Goal: Transaction & Acquisition: Obtain resource

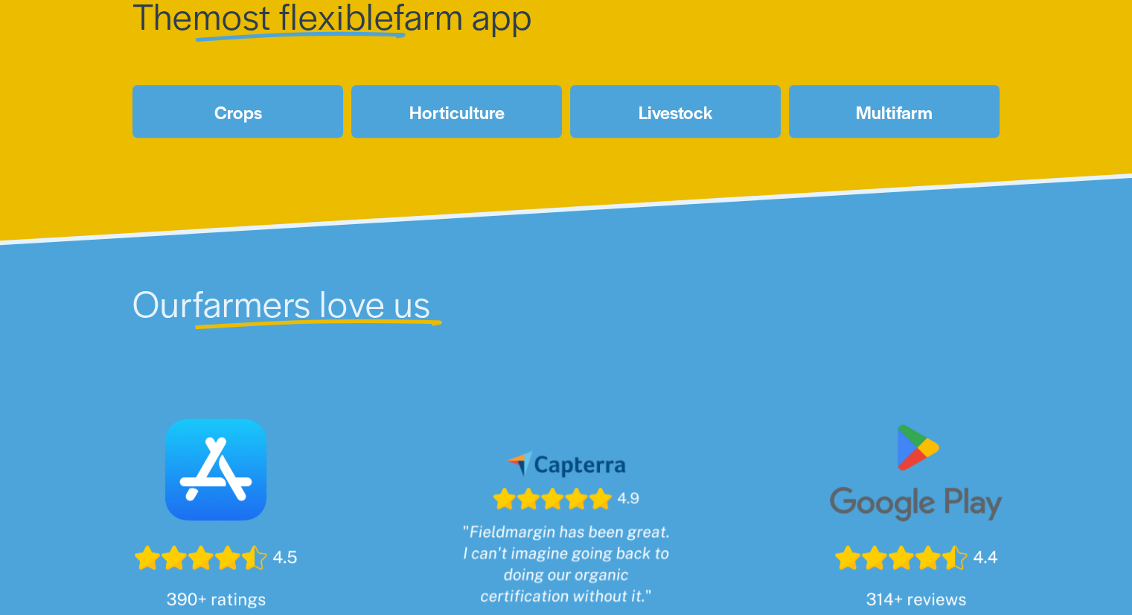
click at [874, 96] on link "Multifarm" at bounding box center [894, 111] width 211 height 53
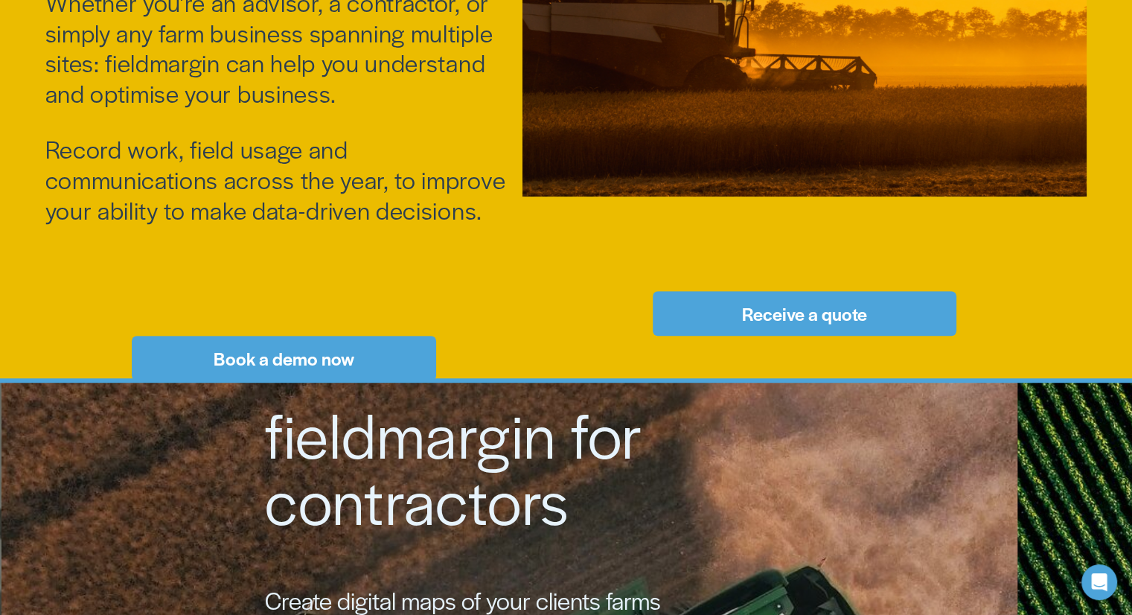
scroll to position [744, 0]
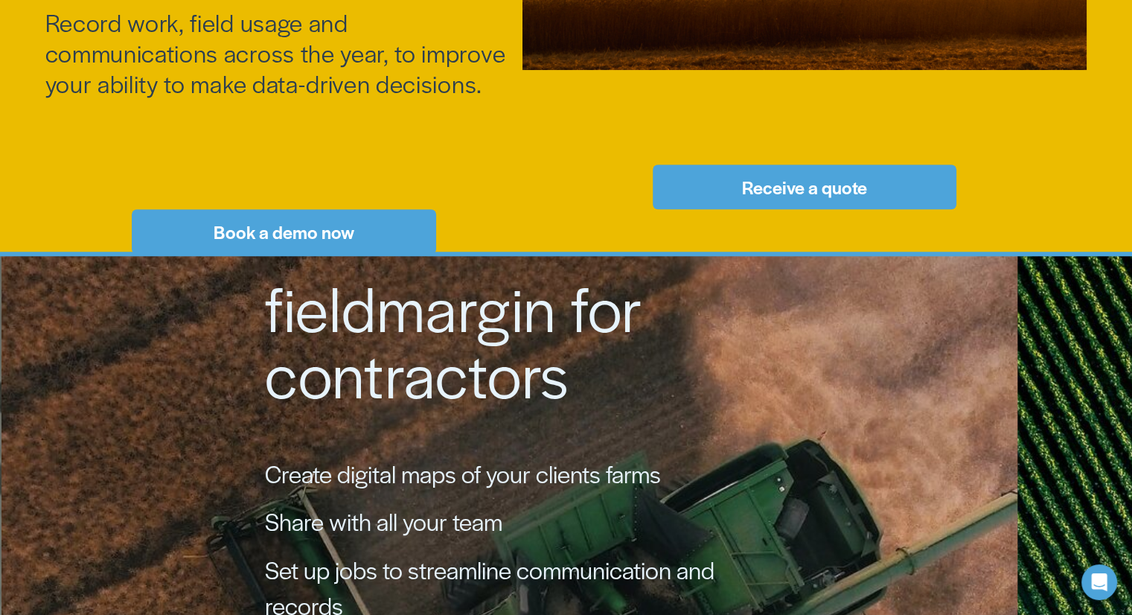
click at [744, 173] on link "Receive a quote" at bounding box center [805, 186] width 304 height 45
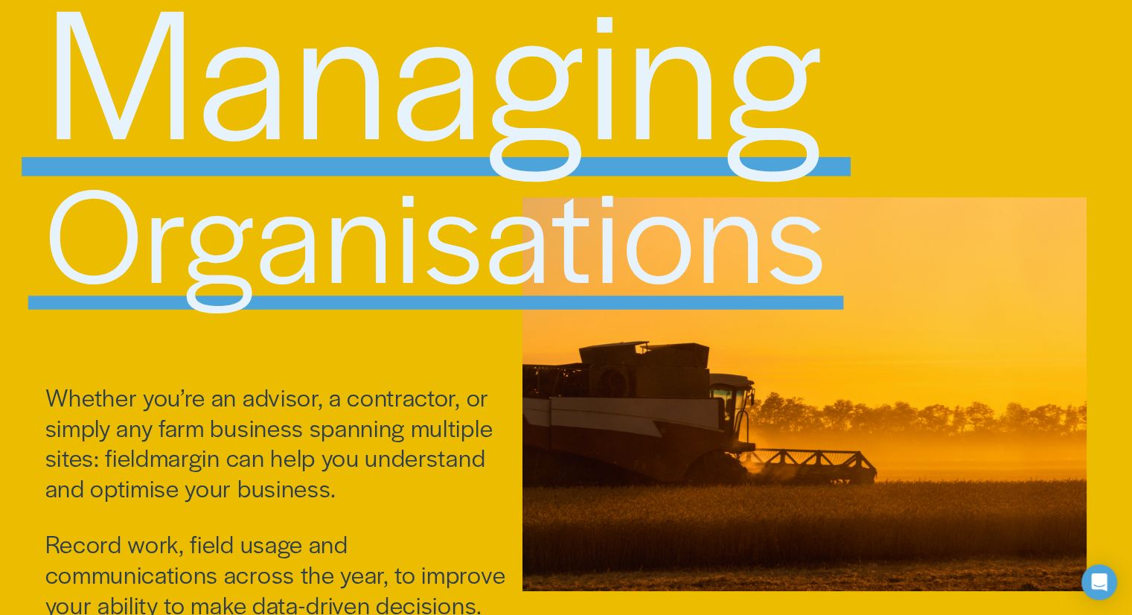
scroll to position [0, 0]
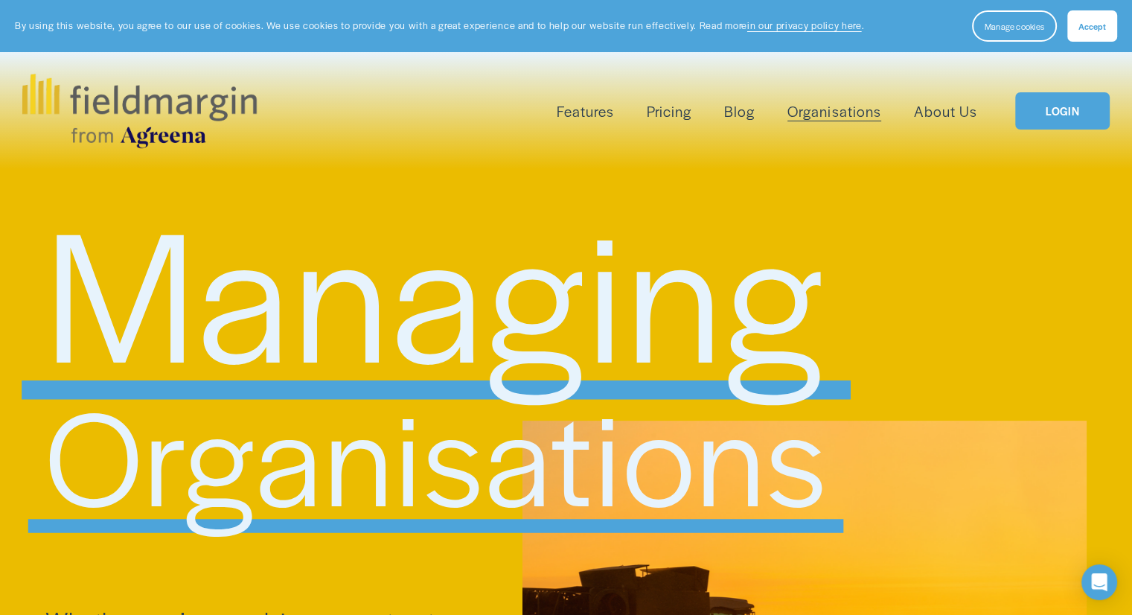
click at [667, 113] on link "Pricing" at bounding box center [669, 111] width 45 height 25
